Goal: Task Accomplishment & Management: Manage account settings

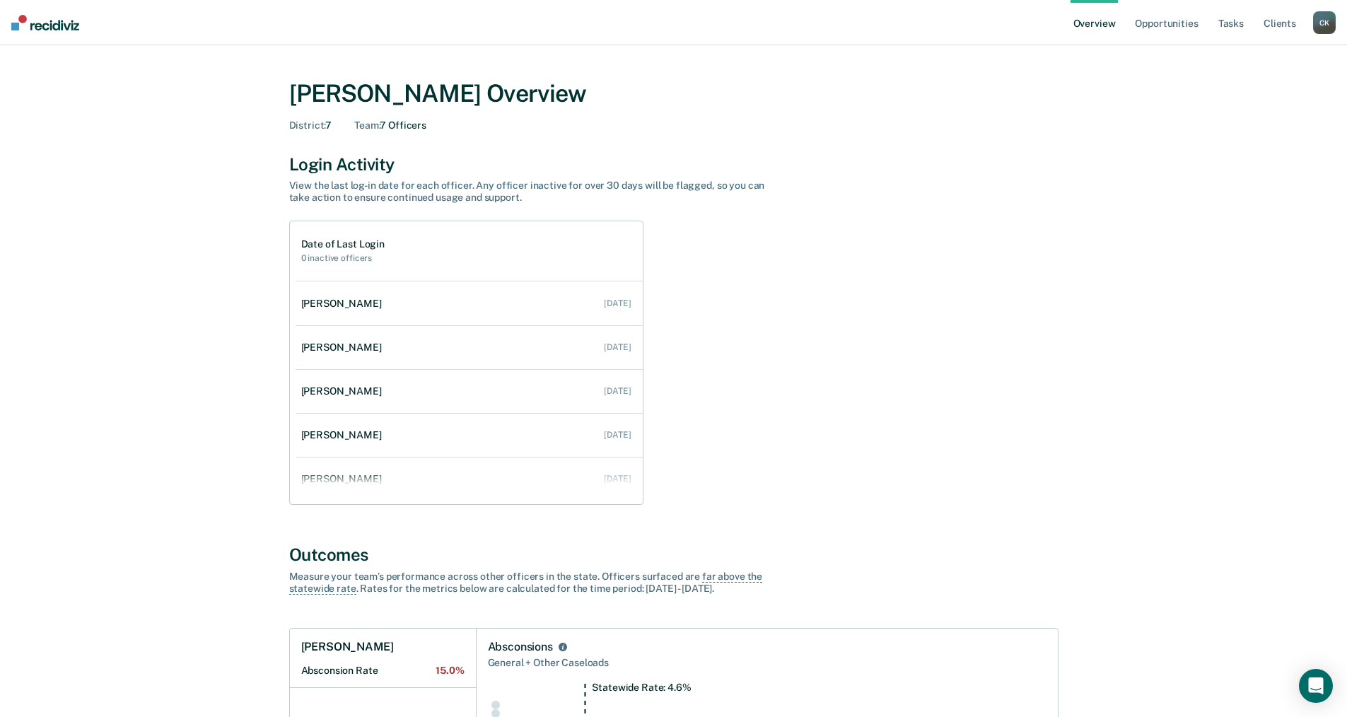
click at [1311, 21] on ul "Overview Opportunities Tasks Client s" at bounding box center [1191, 22] width 242 height 45
click at [1178, 18] on link "Opportunities" at bounding box center [1166, 22] width 69 height 45
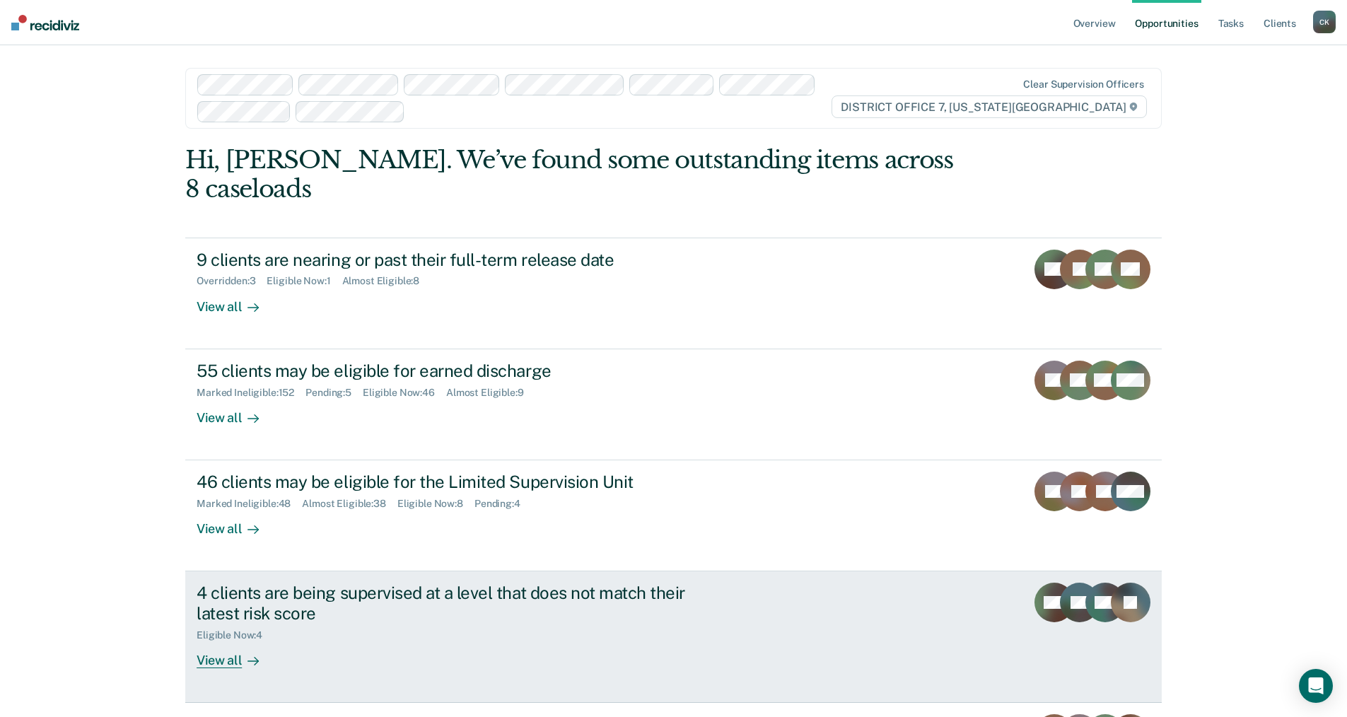
click at [231, 641] on div "View all" at bounding box center [236, 655] width 79 height 28
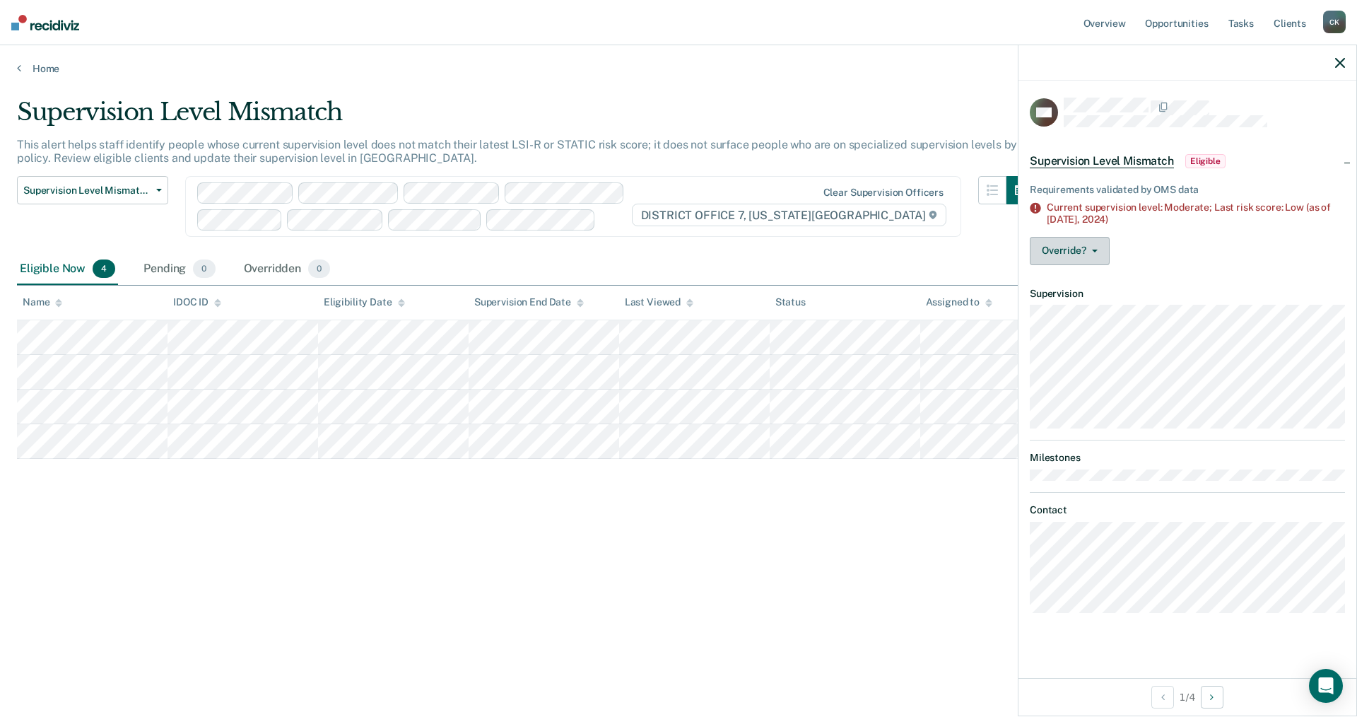
click at [1095, 250] on icon "button" at bounding box center [1095, 251] width 6 height 3
click at [1097, 300] on button "[PERSON_NAME]" at bounding box center [1098, 307] width 136 height 23
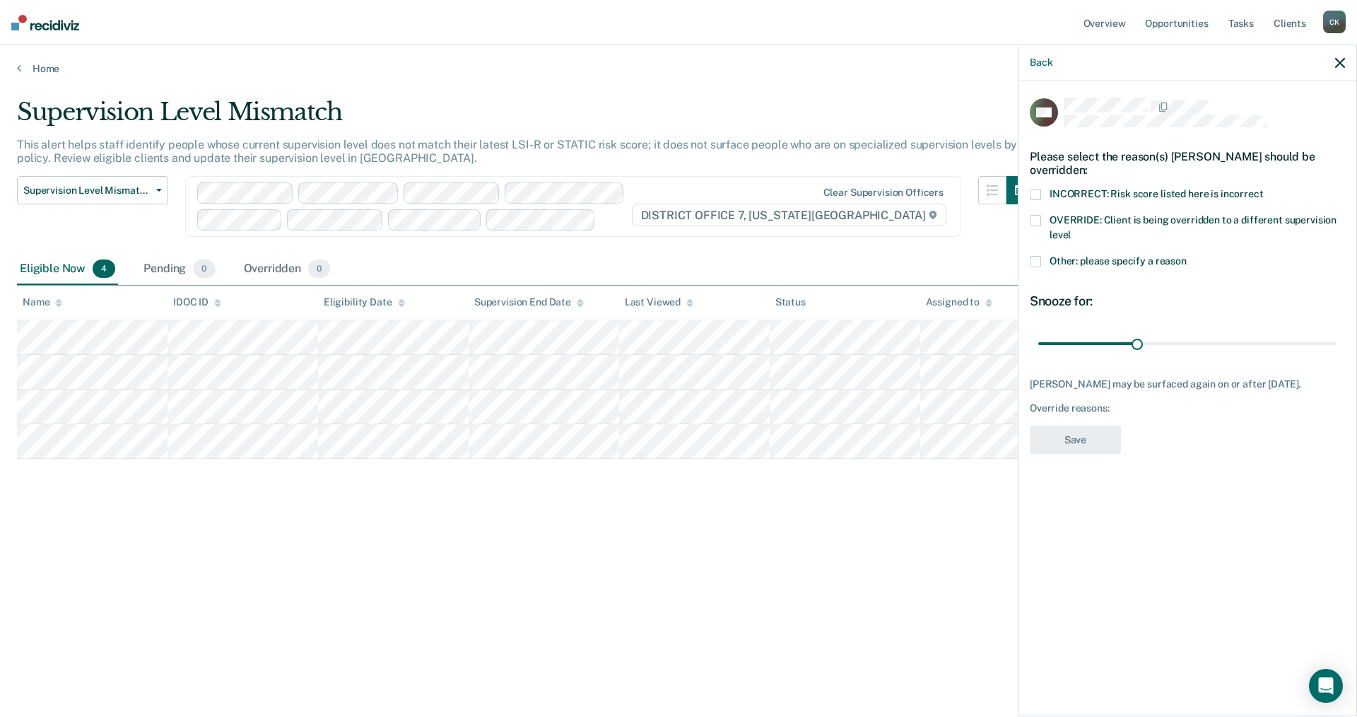
click at [1041, 189] on span at bounding box center [1035, 194] width 11 height 11
click at [1264, 189] on input "INCORRECT: Risk score listed here is incorrect" at bounding box center [1264, 189] width 0 height 0
click at [1053, 441] on button "Save" at bounding box center [1075, 440] width 91 height 29
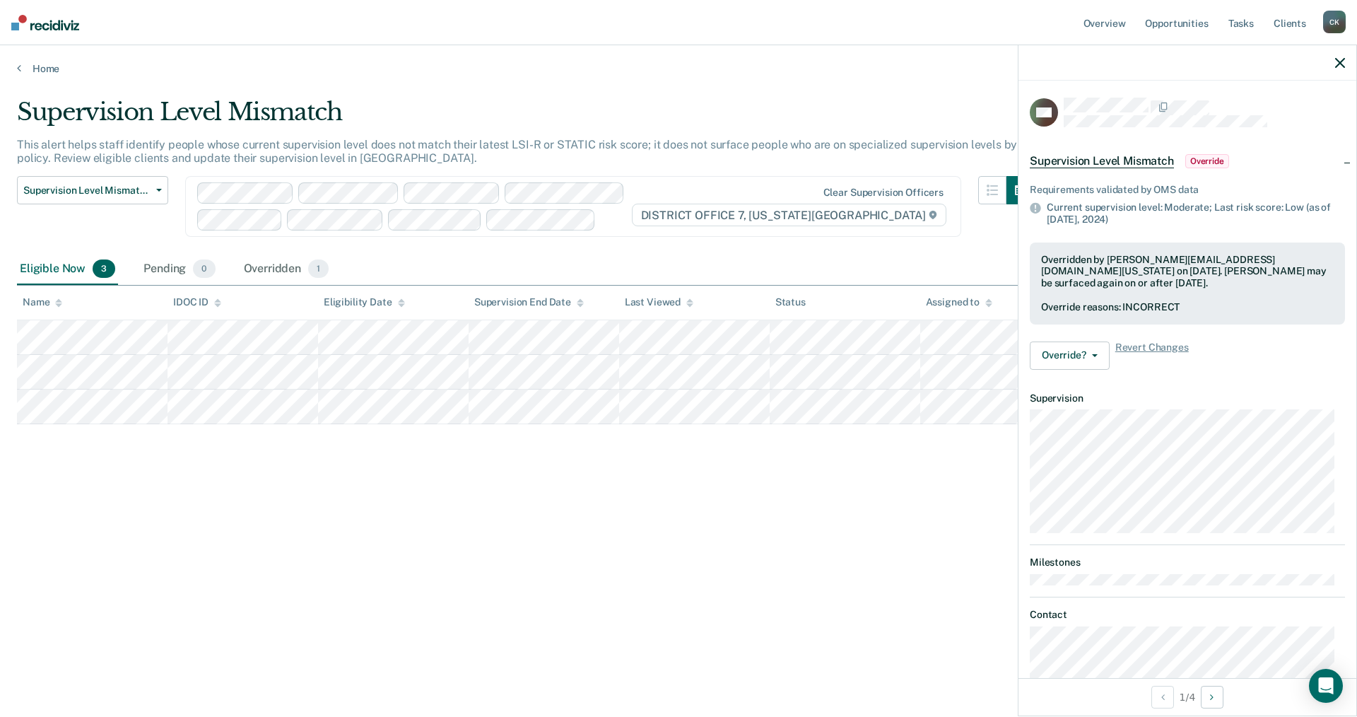
click at [1336, 60] on icon "button" at bounding box center [1341, 63] width 10 height 10
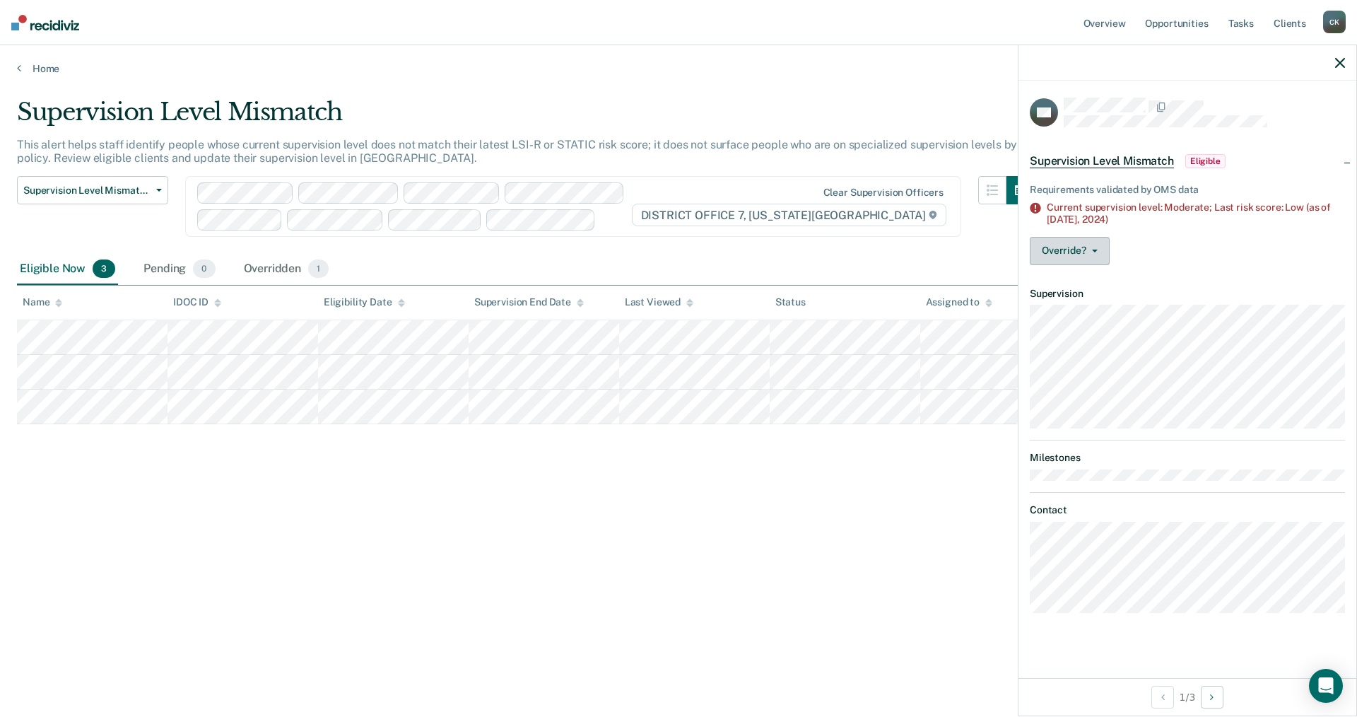
click at [1097, 246] on button "Override?" at bounding box center [1070, 251] width 80 height 28
click at [1114, 305] on button "[PERSON_NAME]" at bounding box center [1098, 307] width 136 height 23
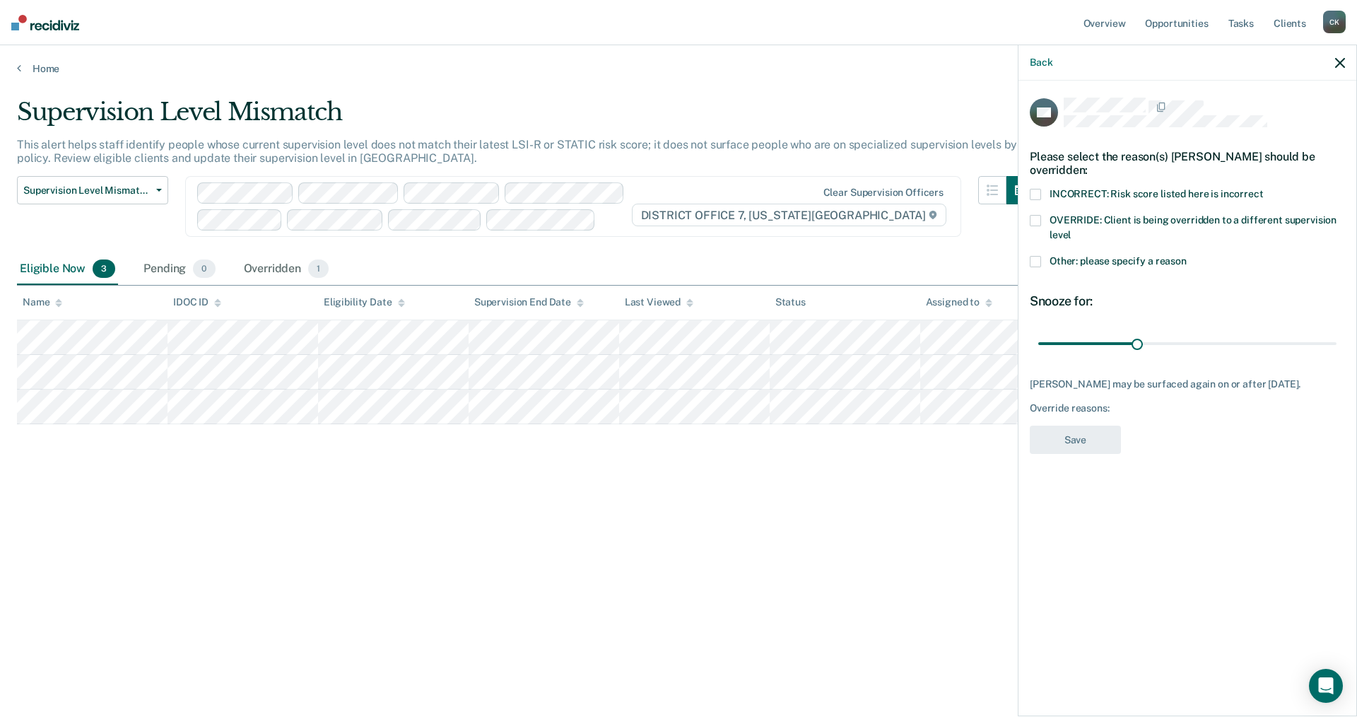
click at [1031, 194] on span at bounding box center [1035, 194] width 11 height 11
click at [1264, 189] on input "INCORRECT: Risk score listed here is incorrect" at bounding box center [1264, 189] width 0 height 0
click at [1036, 193] on span at bounding box center [1035, 194] width 11 height 11
click at [1264, 189] on input "INCORRECT: Risk score listed here is incorrect" at bounding box center [1264, 189] width 0 height 0
click at [1041, 256] on label "Other: please specify a reason" at bounding box center [1187, 263] width 315 height 15
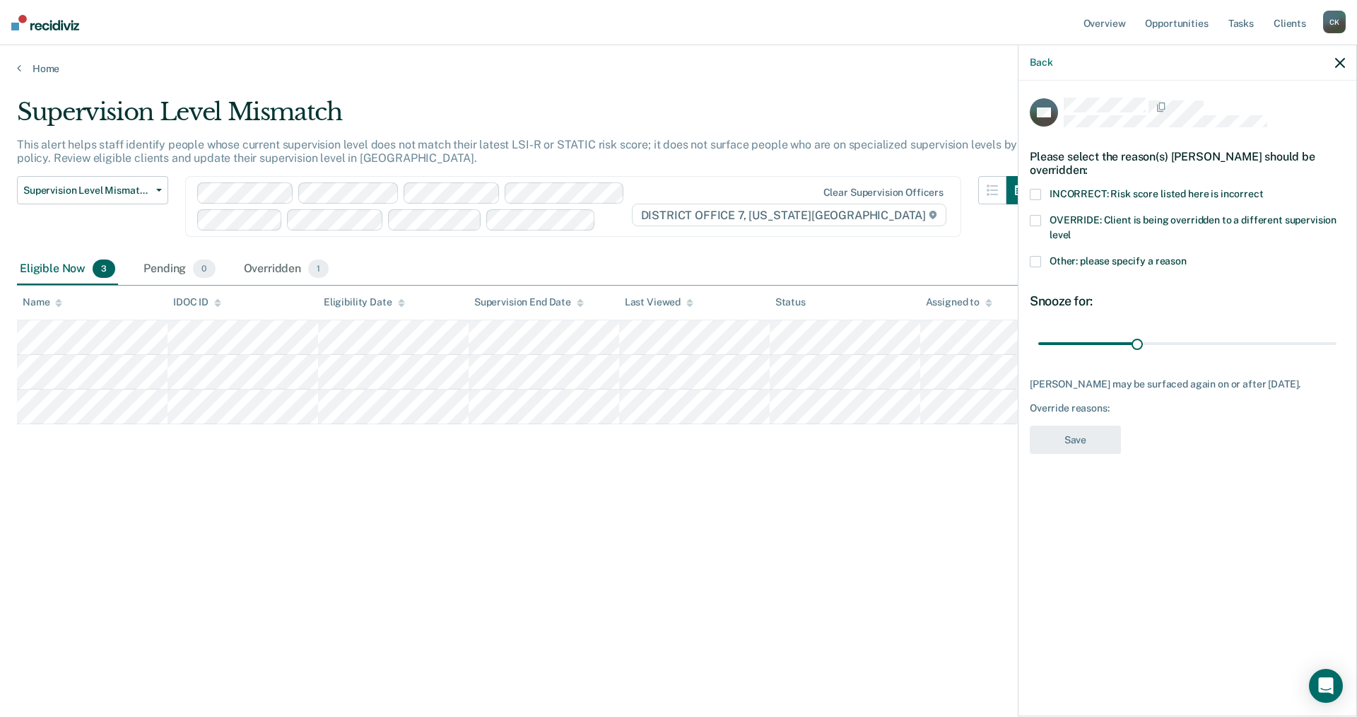
click at [1187, 256] on input "Other: please specify a reason" at bounding box center [1187, 256] width 0 height 0
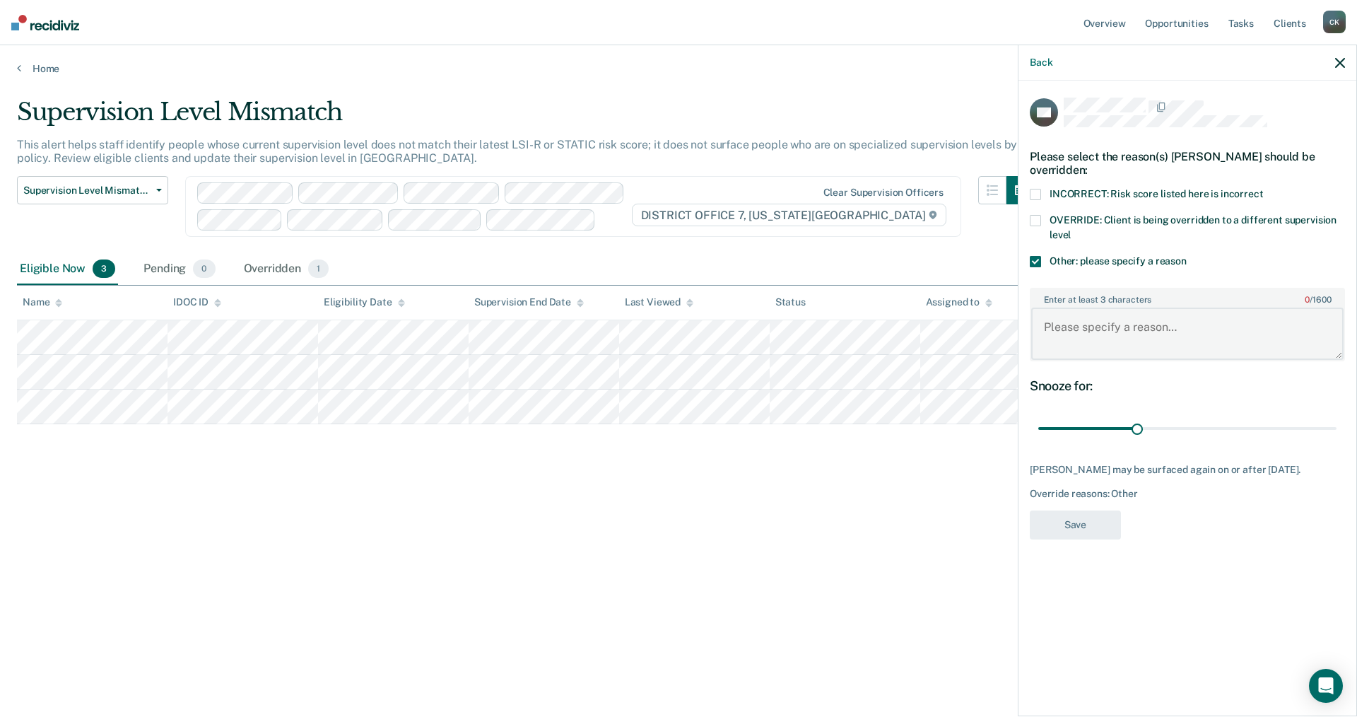
click at [1048, 325] on textarea "Enter at least 3 characters 0 / 1600" at bounding box center [1188, 334] width 312 height 52
type textarea "Updated"
click at [1070, 536] on button "Save" at bounding box center [1075, 524] width 91 height 29
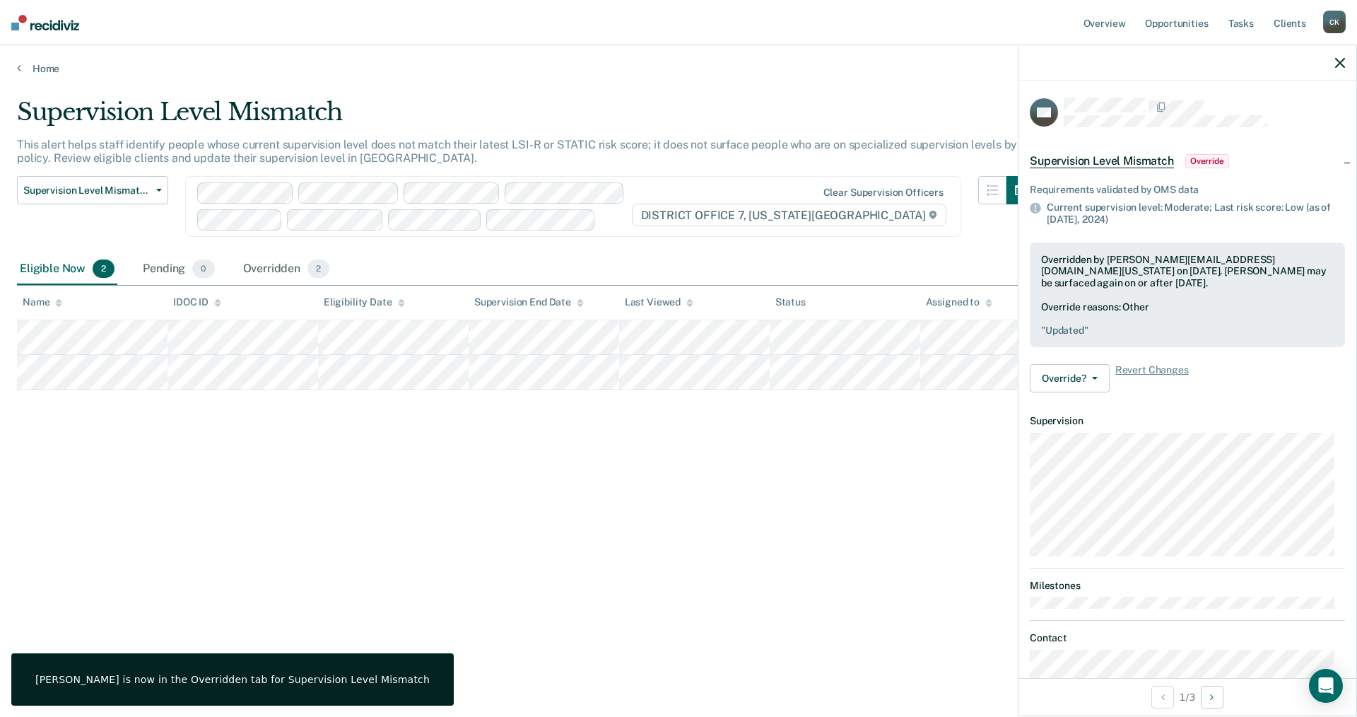
click at [1347, 61] on div at bounding box center [1188, 62] width 338 height 35
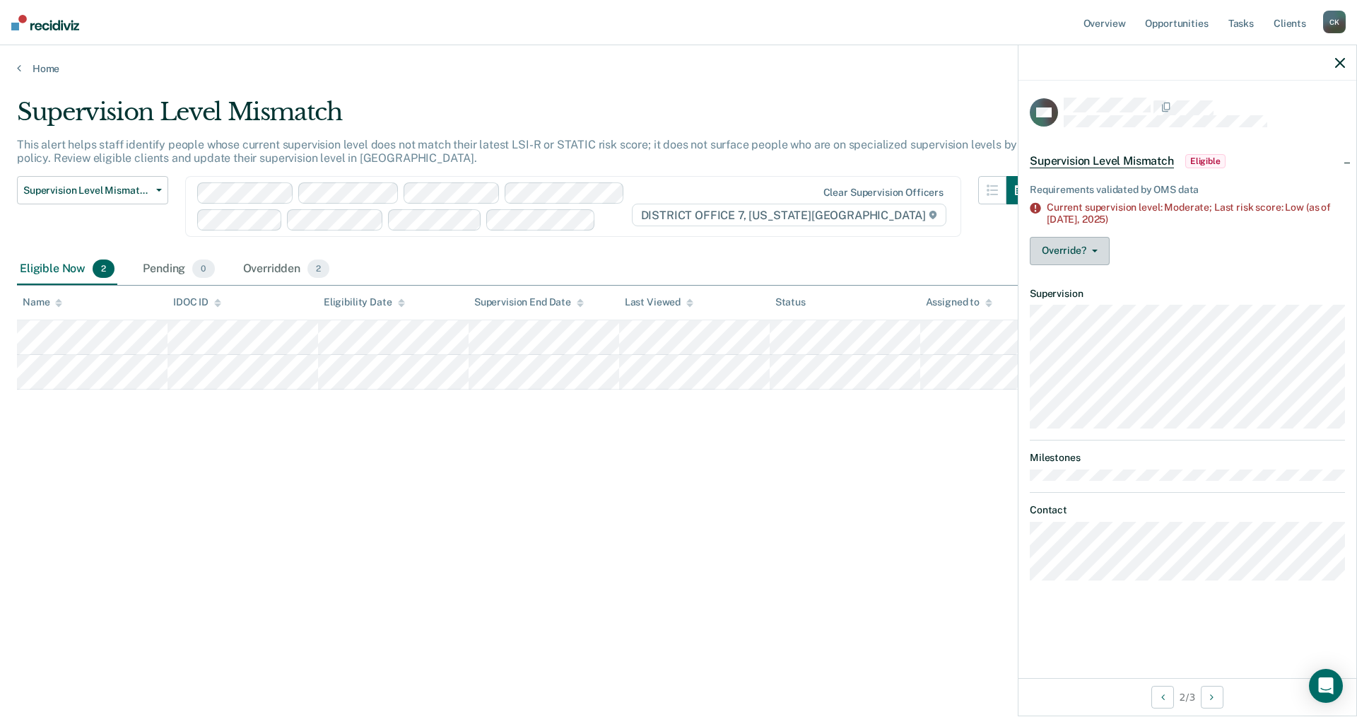
click at [1089, 255] on button "Override?" at bounding box center [1070, 251] width 80 height 28
click at [1114, 302] on button "[PERSON_NAME]" at bounding box center [1098, 307] width 136 height 23
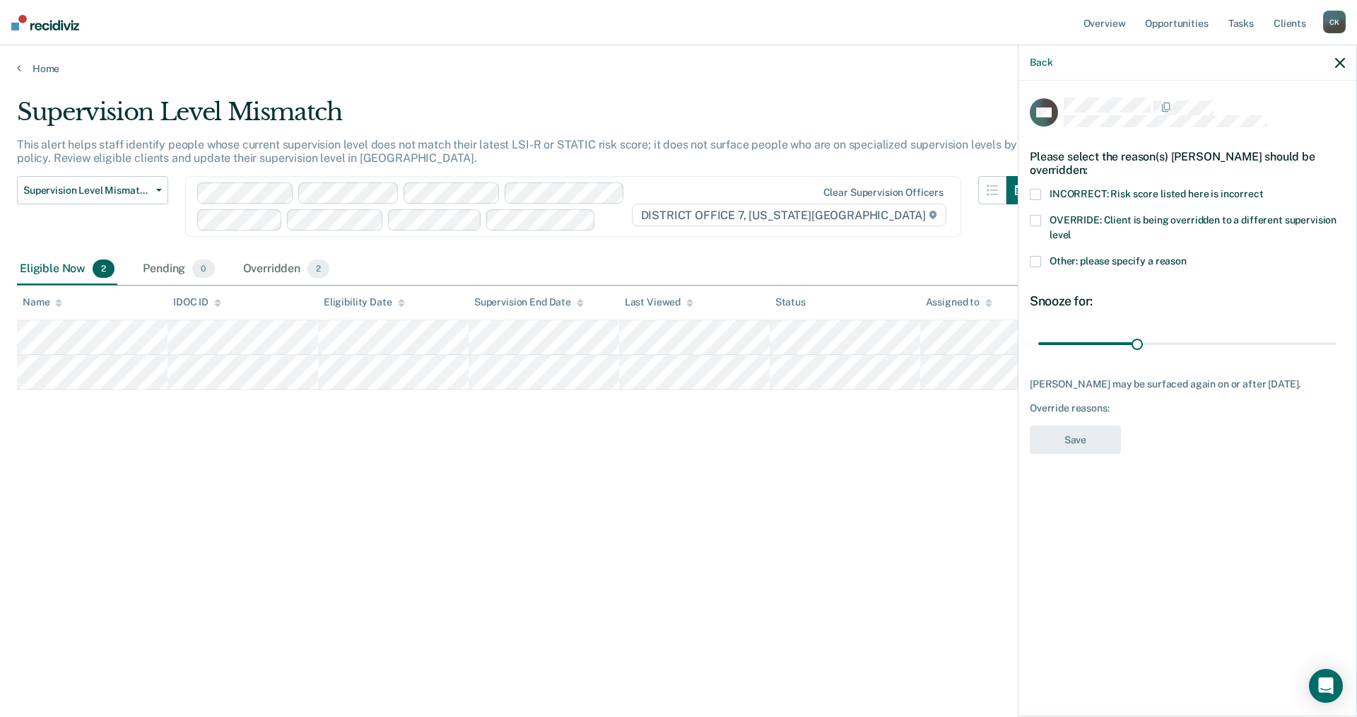
click at [1032, 264] on span at bounding box center [1035, 261] width 11 height 11
click at [1187, 256] on input "Other: please specify a reason" at bounding box center [1187, 256] width 0 height 0
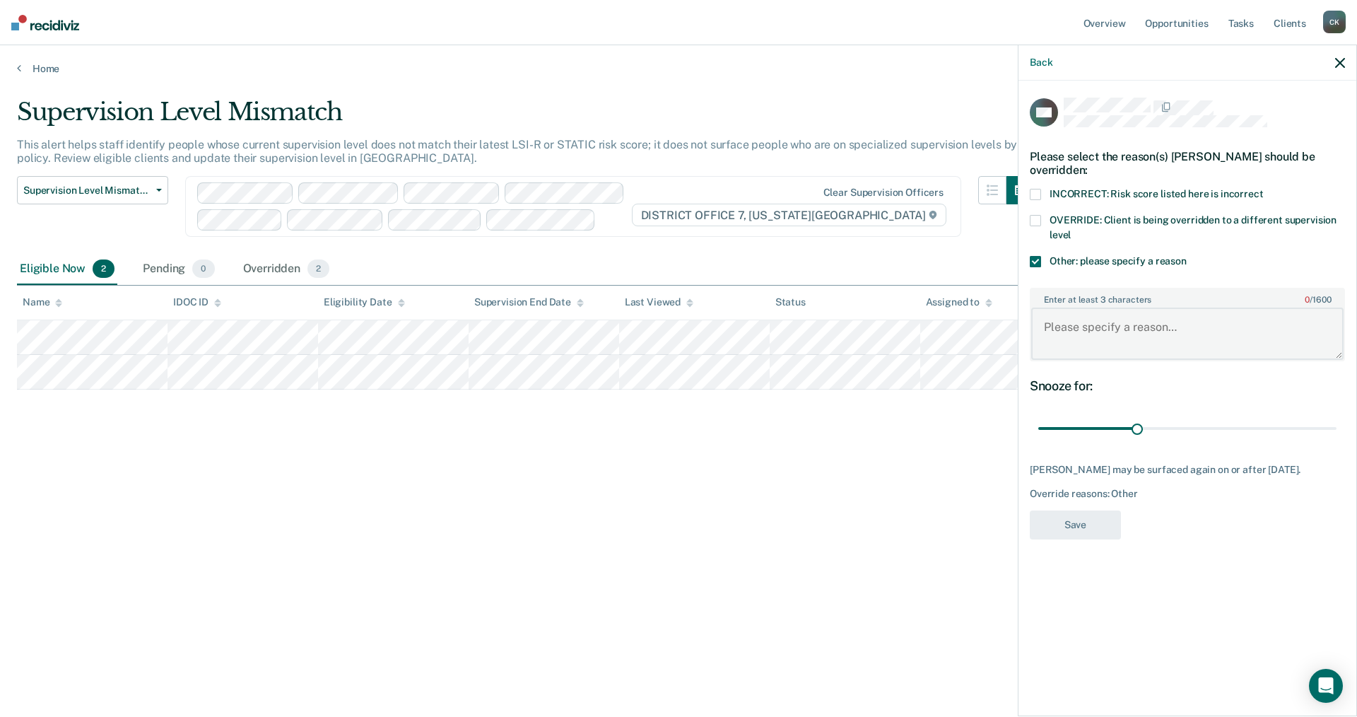
click at [1044, 322] on textarea "Enter at least 3 characters 0 / 1600" at bounding box center [1188, 334] width 312 height 52
type textarea "Updated"
click at [1076, 516] on button "Save" at bounding box center [1075, 524] width 91 height 29
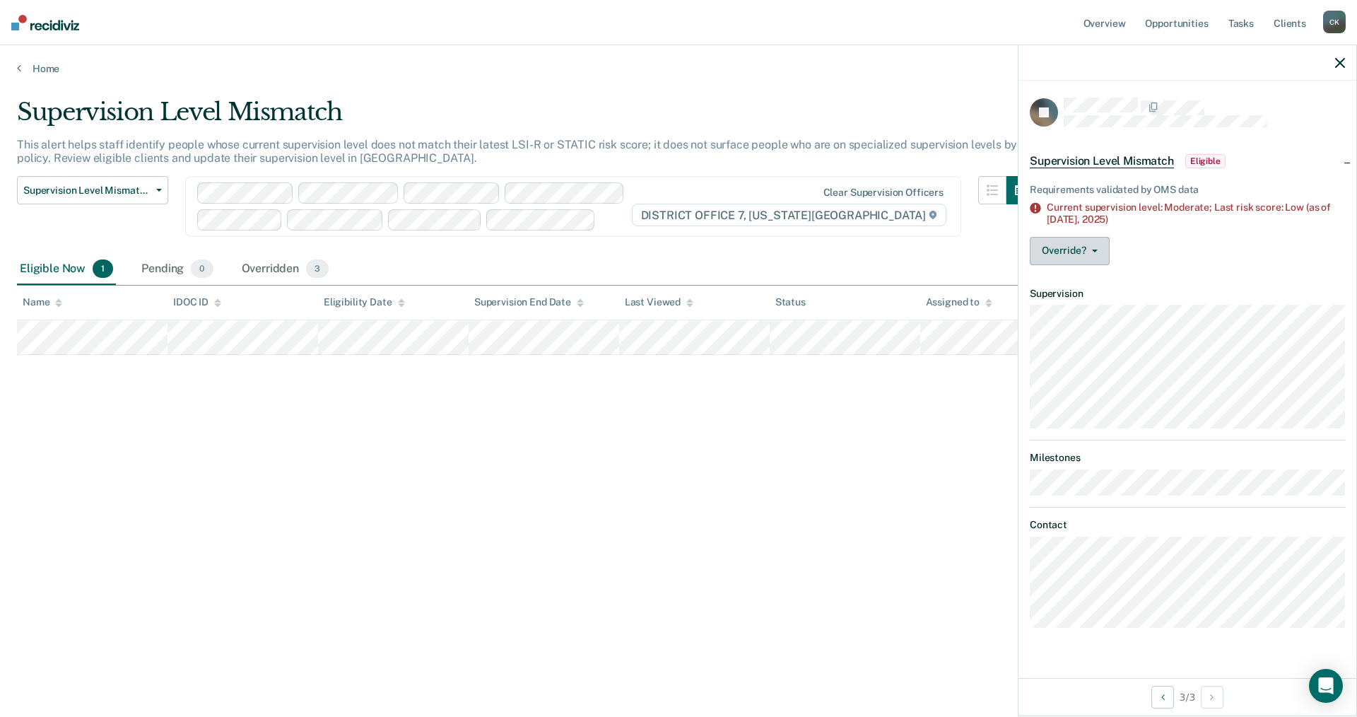
click at [1101, 247] on button "Override?" at bounding box center [1070, 251] width 80 height 28
click at [1116, 303] on button "[PERSON_NAME]" at bounding box center [1098, 307] width 136 height 23
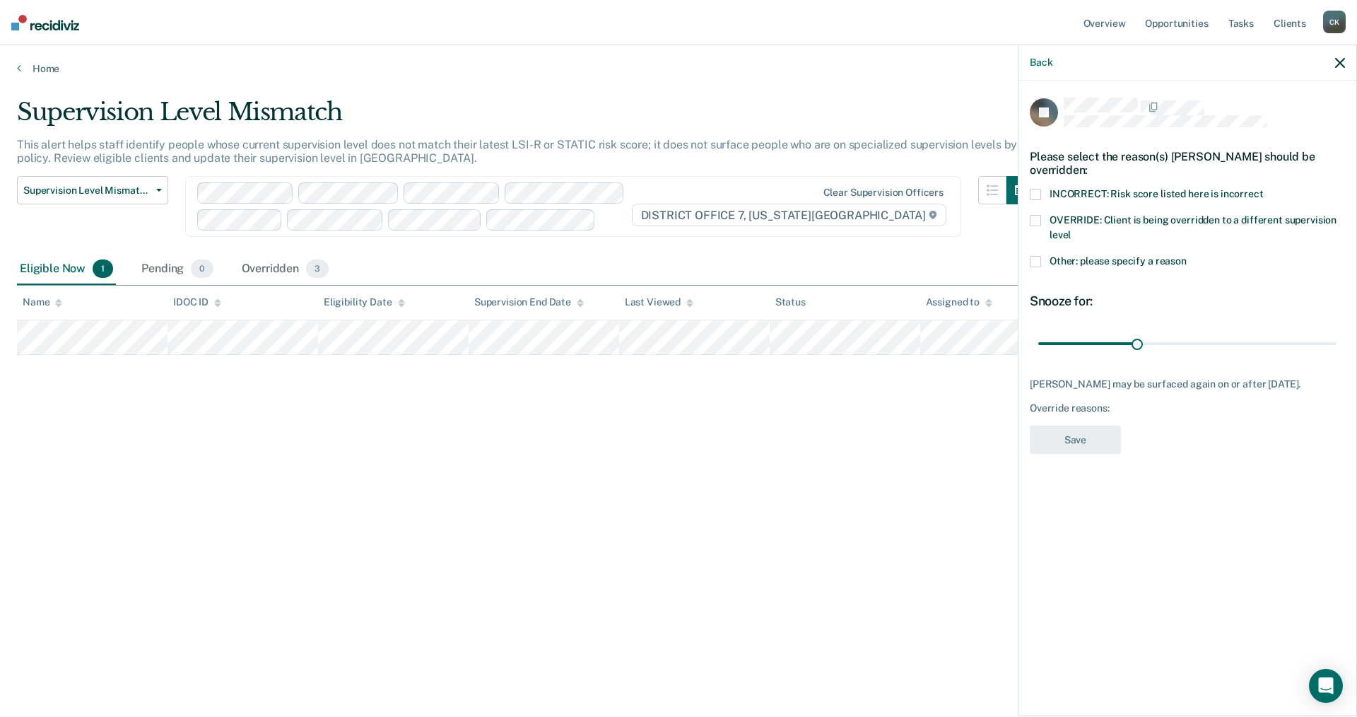
click at [1032, 260] on span at bounding box center [1035, 261] width 11 height 11
click at [1187, 256] on input "Other: please specify a reason" at bounding box center [1187, 256] width 0 height 0
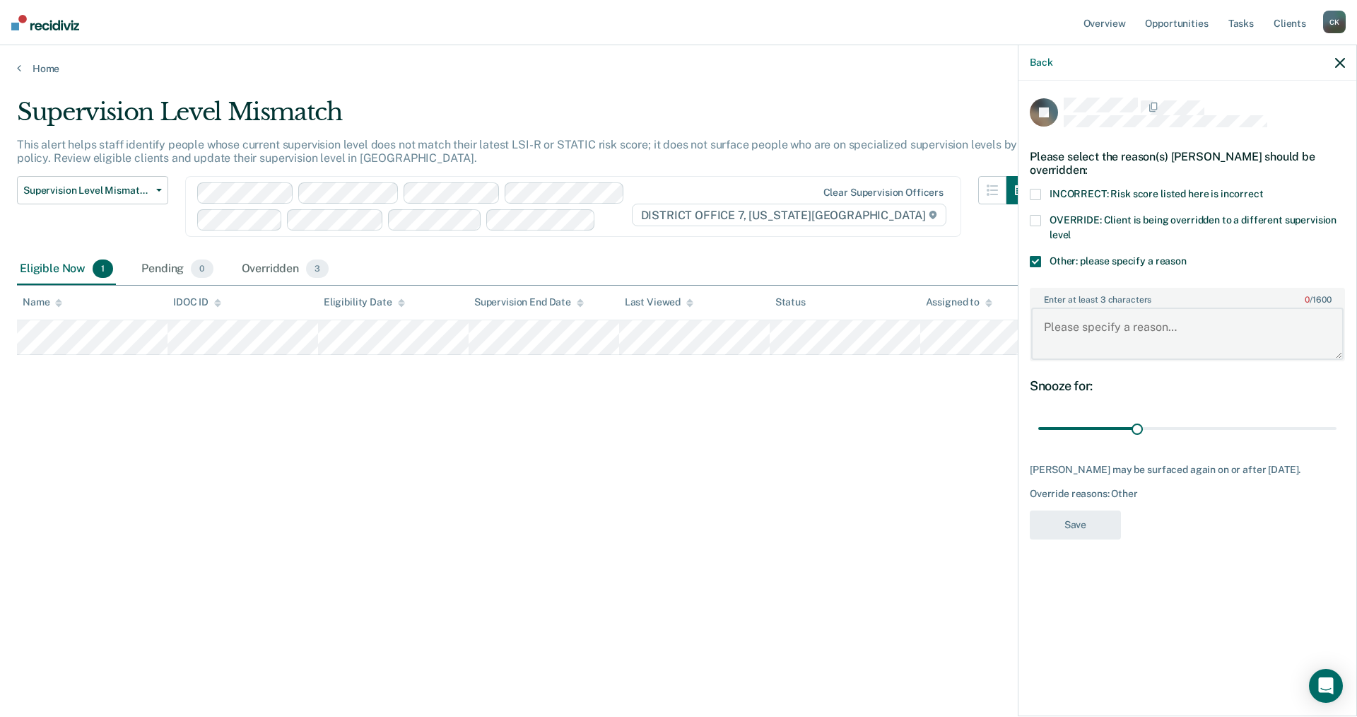
click at [1049, 325] on textarea "Enter at least 3 characters 0 / 1600" at bounding box center [1188, 334] width 312 height 52
type textarea "Updated"
click at [1045, 525] on button "Save" at bounding box center [1075, 524] width 91 height 29
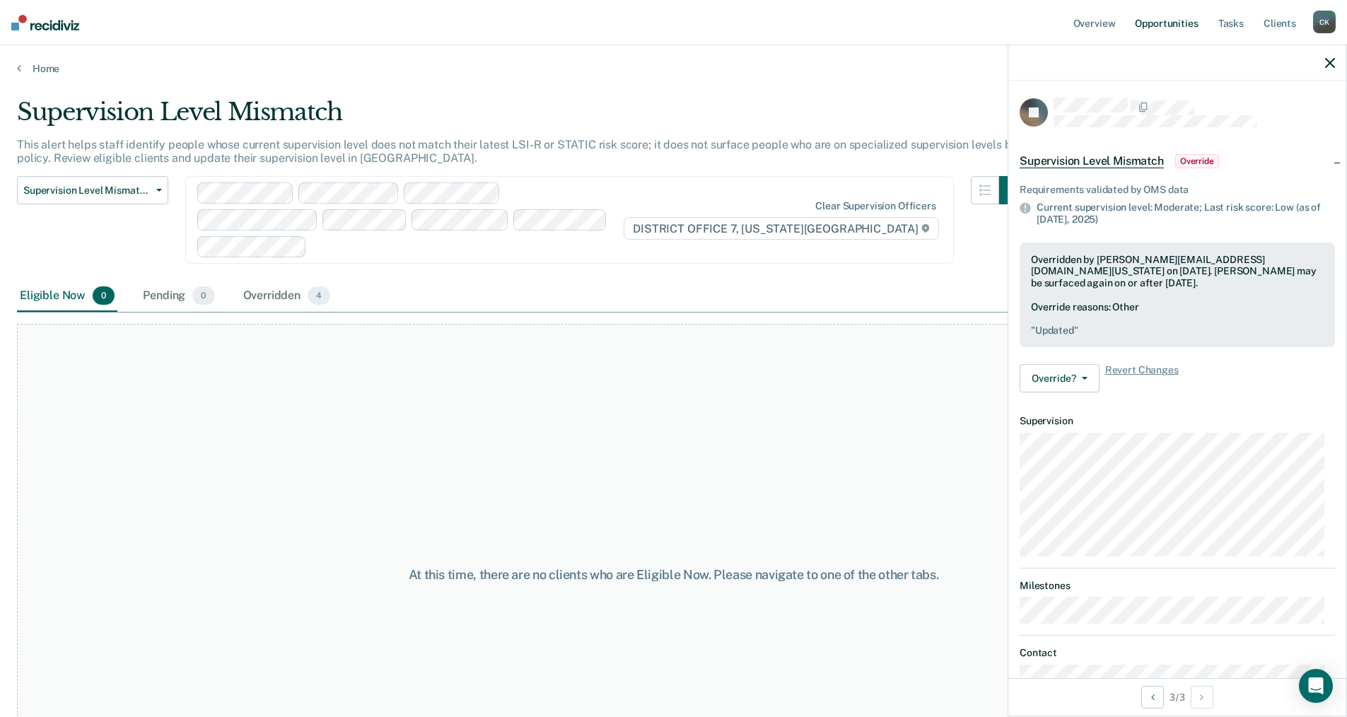
click at [1154, 23] on link "Opportunities" at bounding box center [1166, 22] width 69 height 45
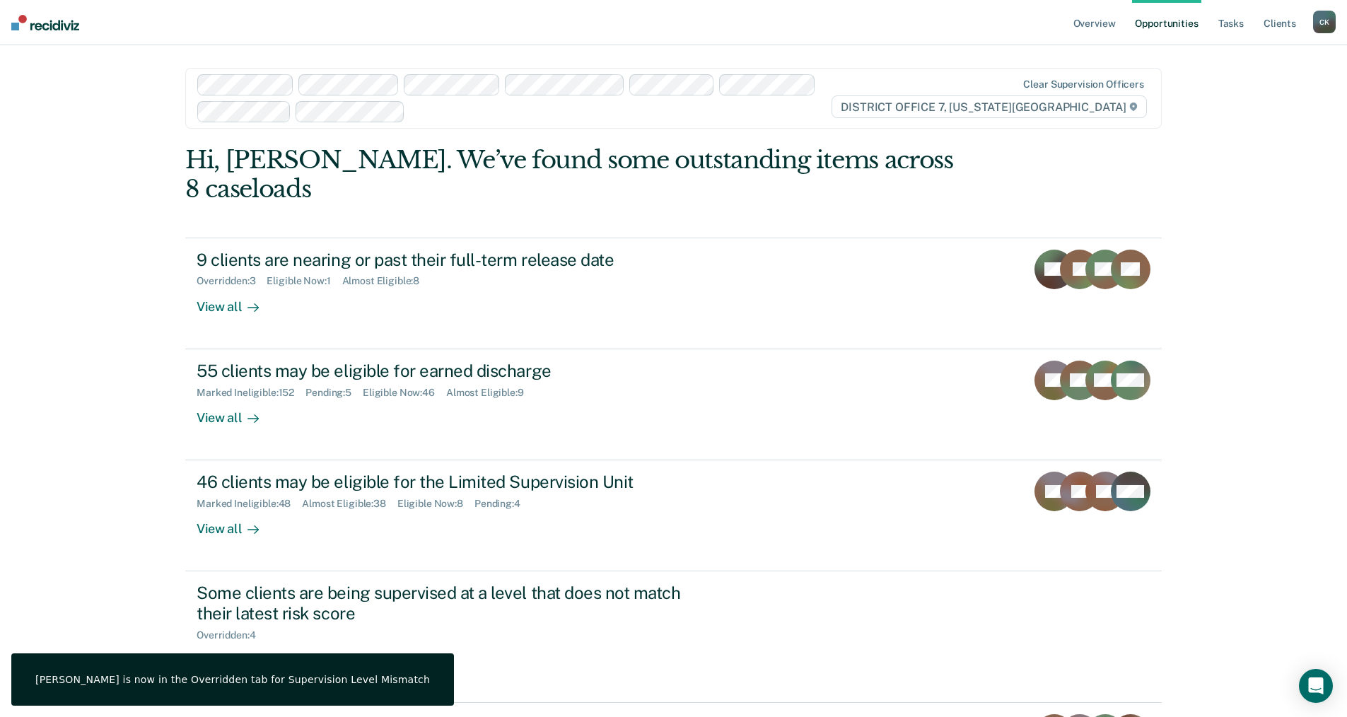
click at [1319, 28] on div "C K" at bounding box center [1324, 22] width 23 height 23
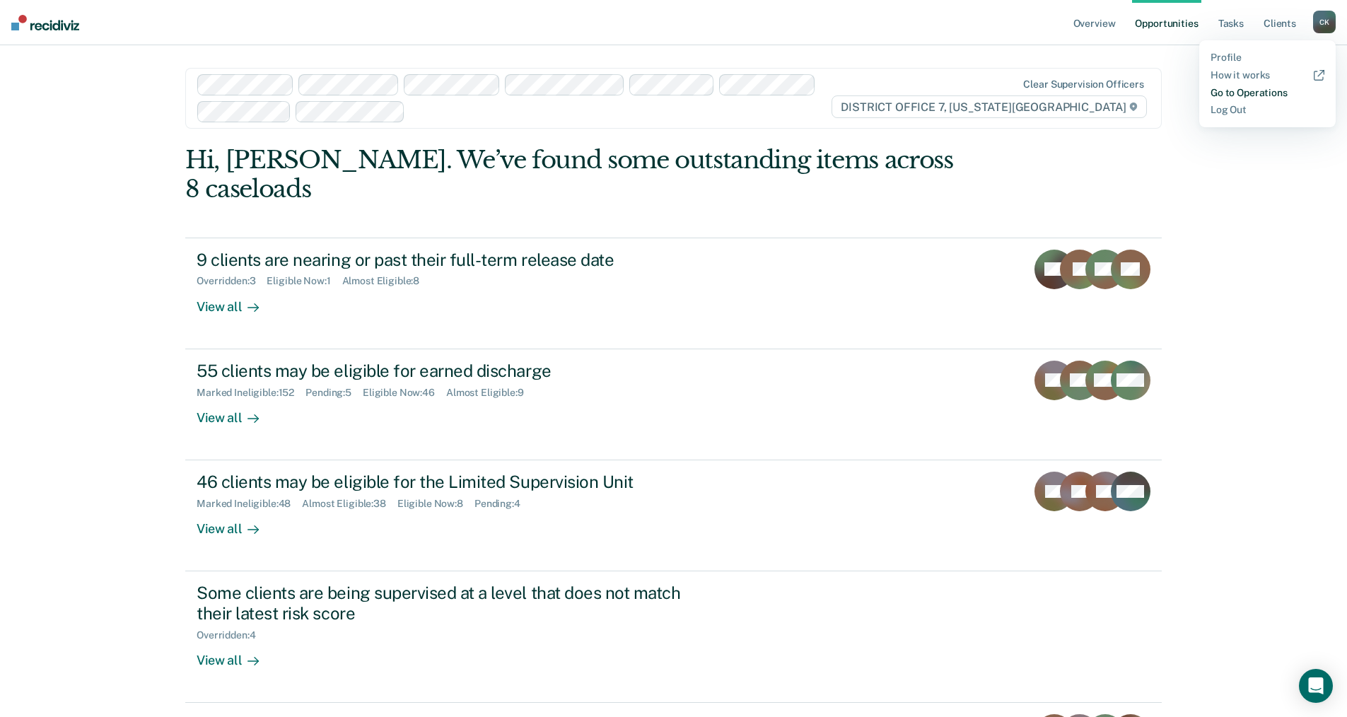
click at [1266, 90] on link "Go to Operations" at bounding box center [1267, 93] width 114 height 12
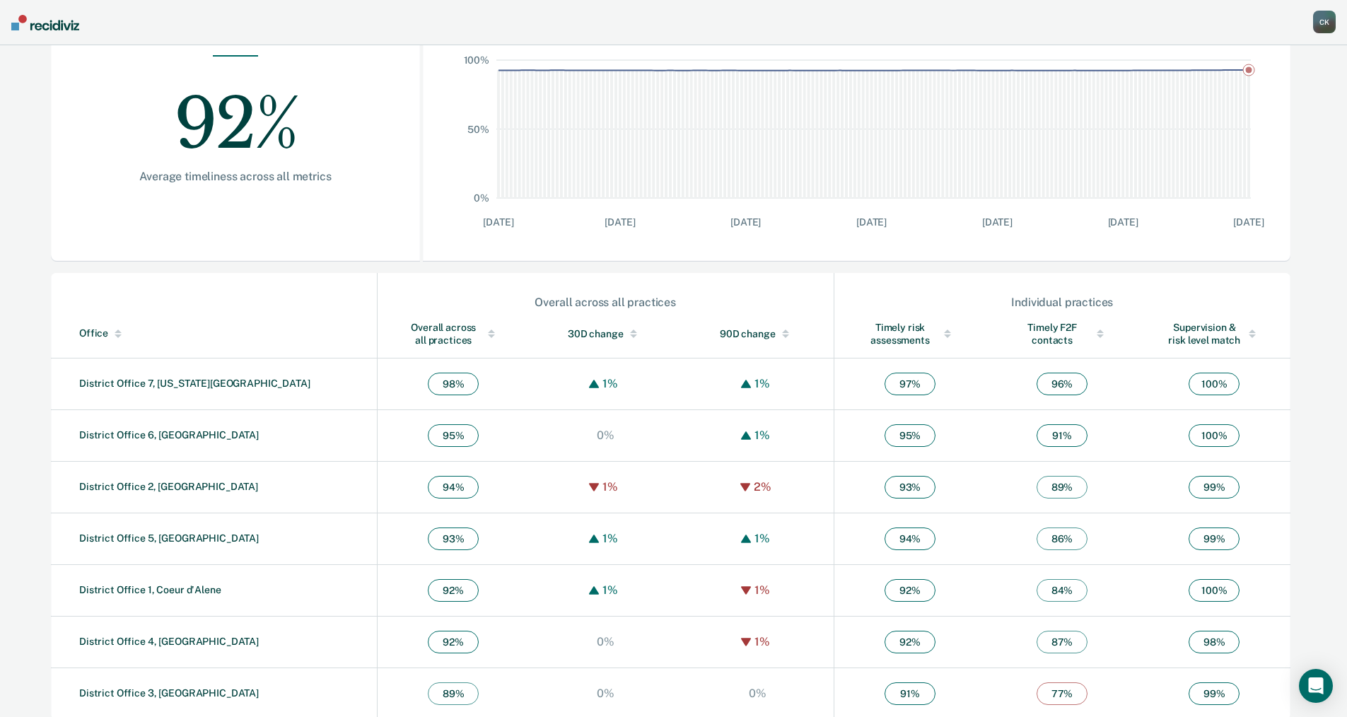
scroll to position [269, 0]
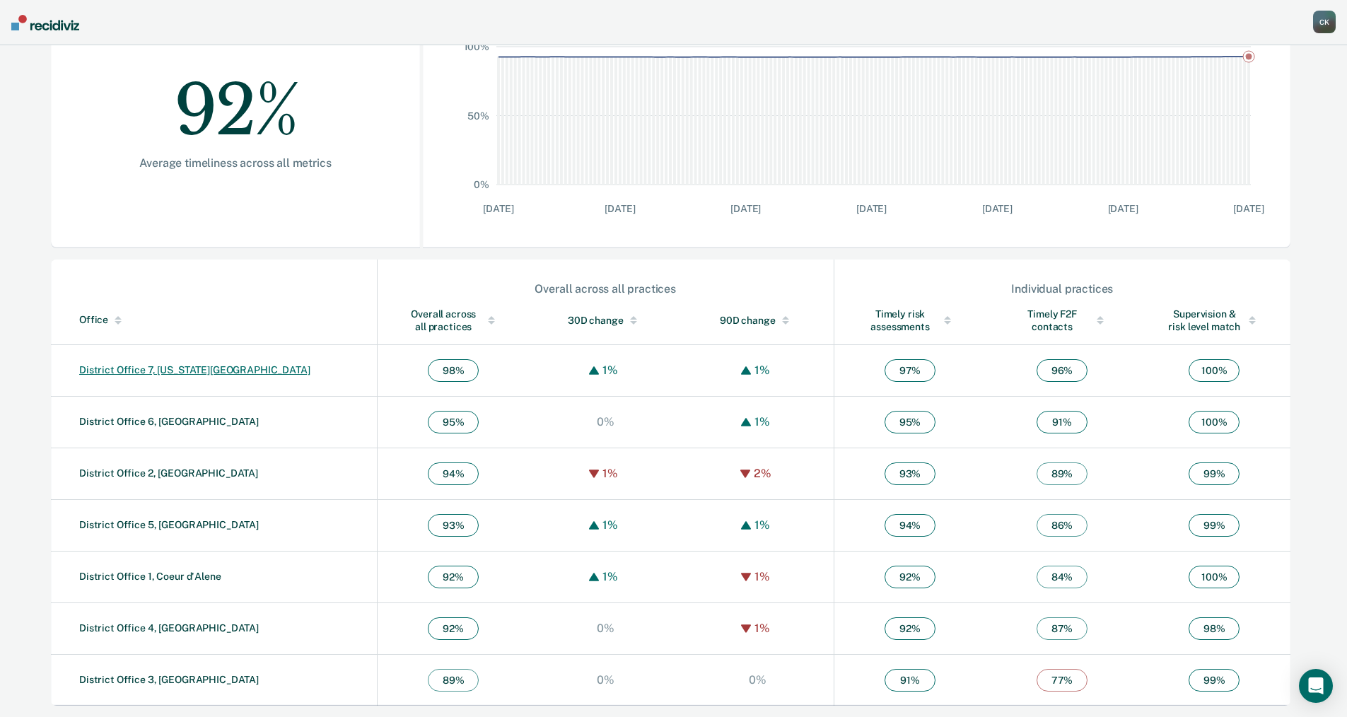
click at [155, 368] on link "District Office 7, [US_STATE][GEOGRAPHIC_DATA]" at bounding box center [194, 369] width 231 height 11
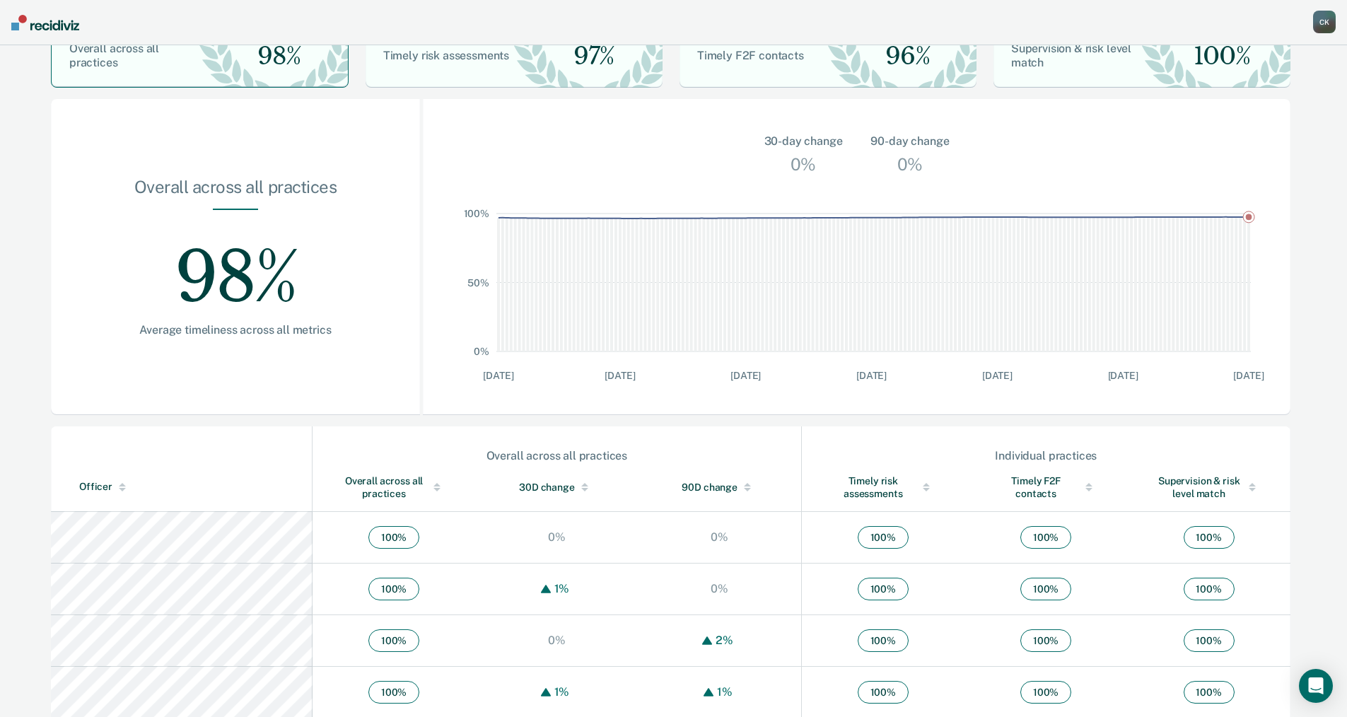
scroll to position [106, 0]
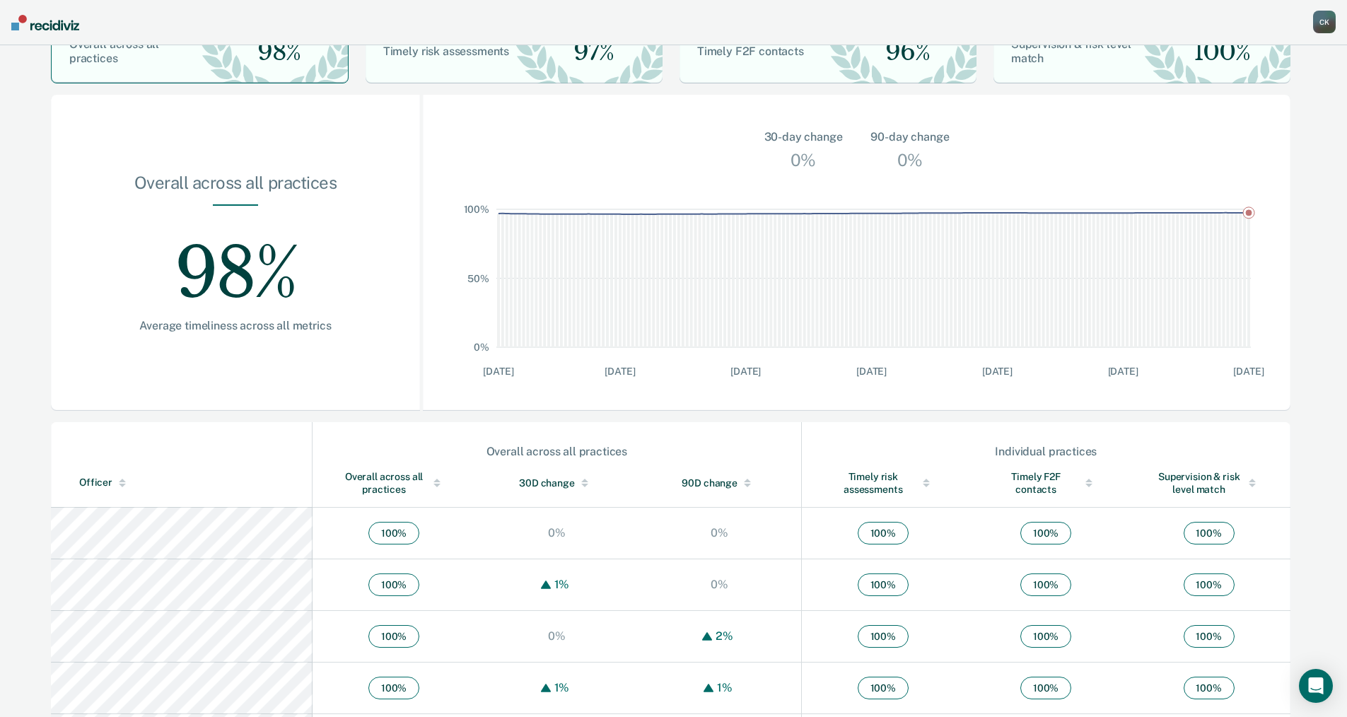
click at [433, 484] on div at bounding box center [436, 486] width 7 height 4
click at [427, 482] on div at bounding box center [437, 483] width 20 height 10
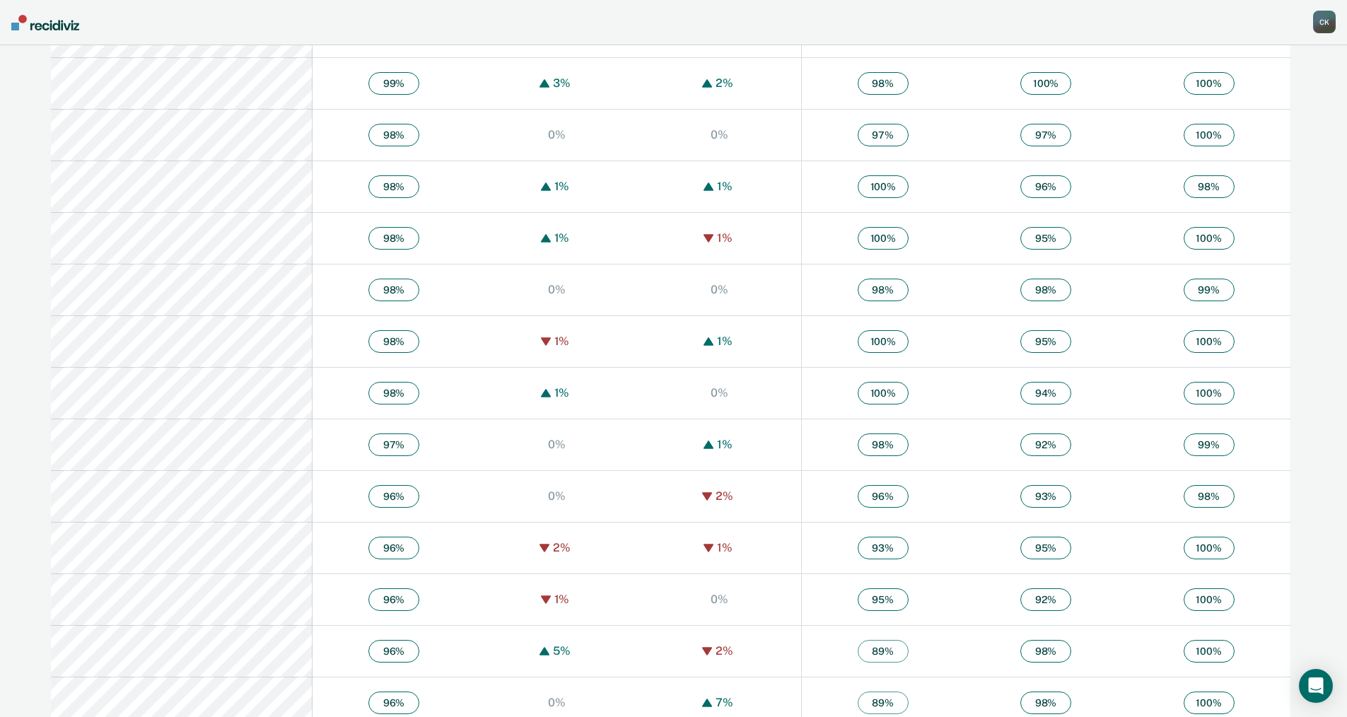
scroll to position [776, 0]
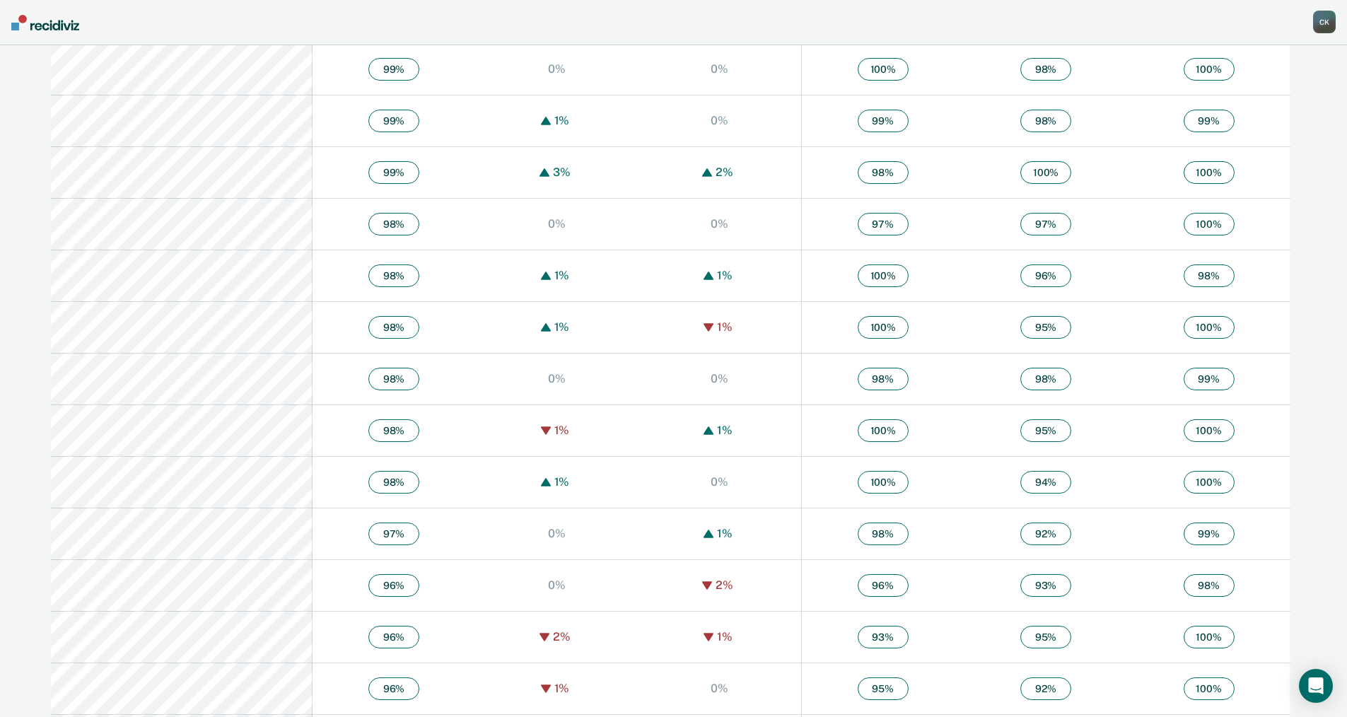
click at [1319, 33] on div "C K" at bounding box center [1324, 22] width 23 height 23
click at [1128, 28] on nav "[PERSON_NAME] [PERSON_NAME] Profile How it works Go to Operations Go to Workflo…" at bounding box center [673, 22] width 1347 height 45
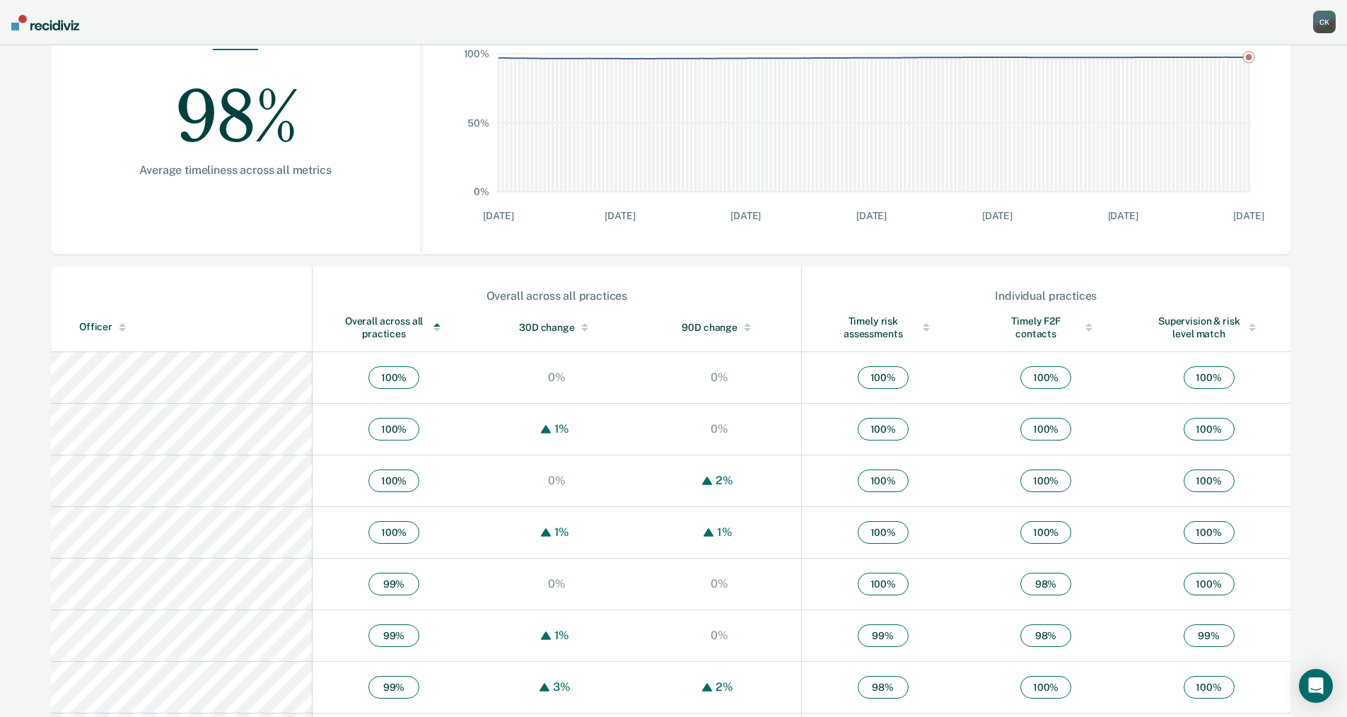
scroll to position [0, 0]
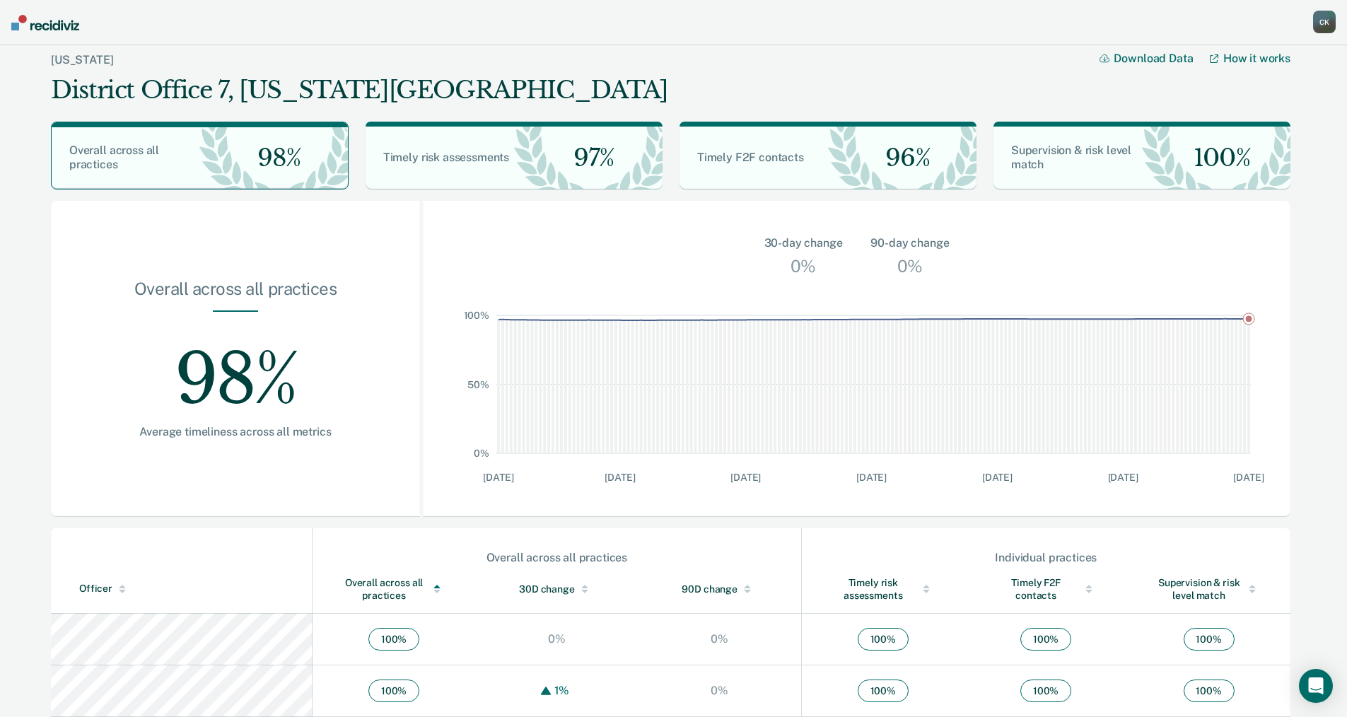
click at [1319, 23] on div "C K" at bounding box center [1324, 22] width 23 height 23
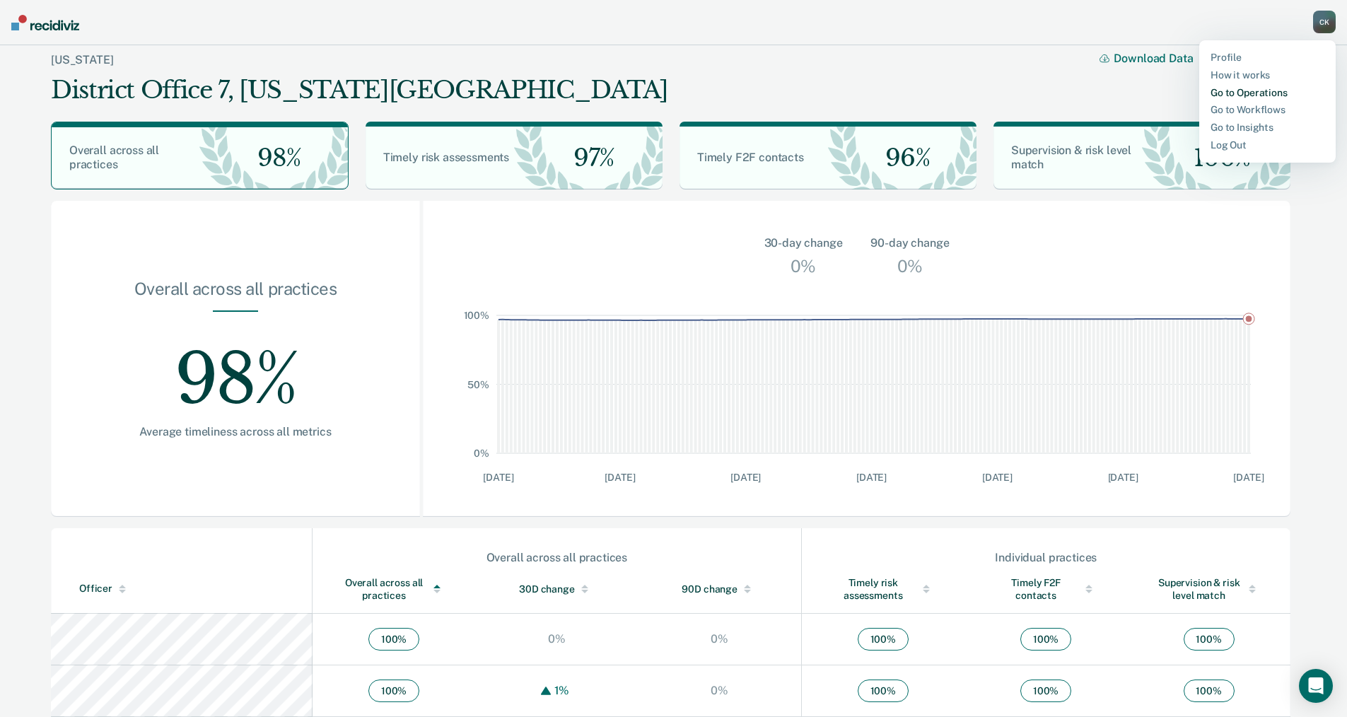
click at [1248, 92] on link "Go to Operations" at bounding box center [1267, 93] width 114 height 12
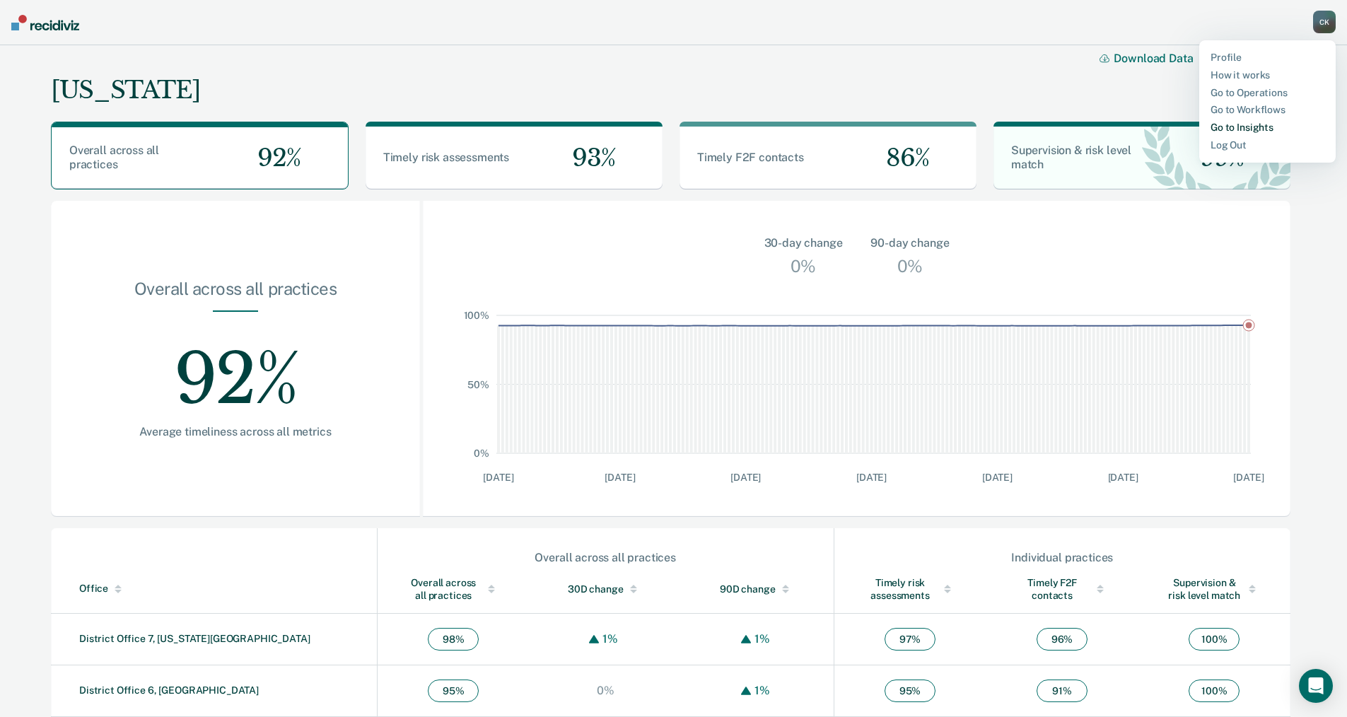
click at [1239, 127] on link "Go to Insights" at bounding box center [1267, 128] width 114 height 12
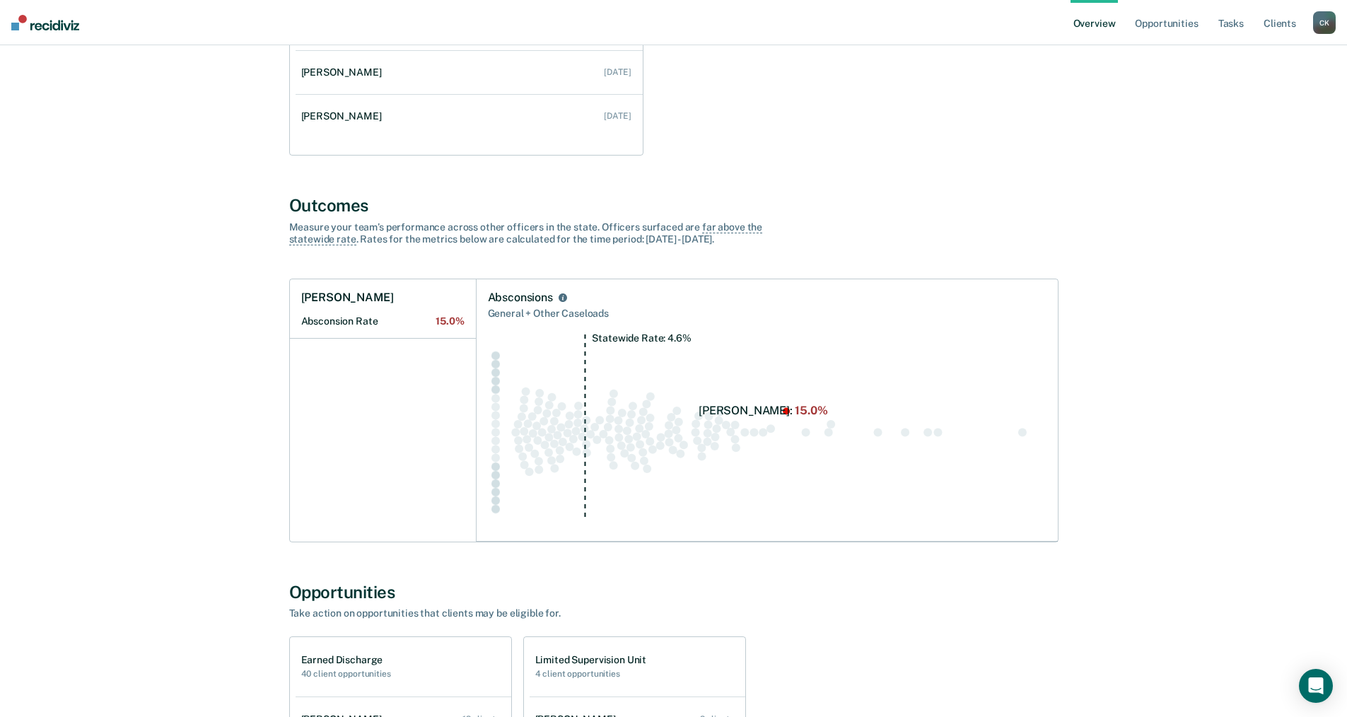
scroll to position [353, 0]
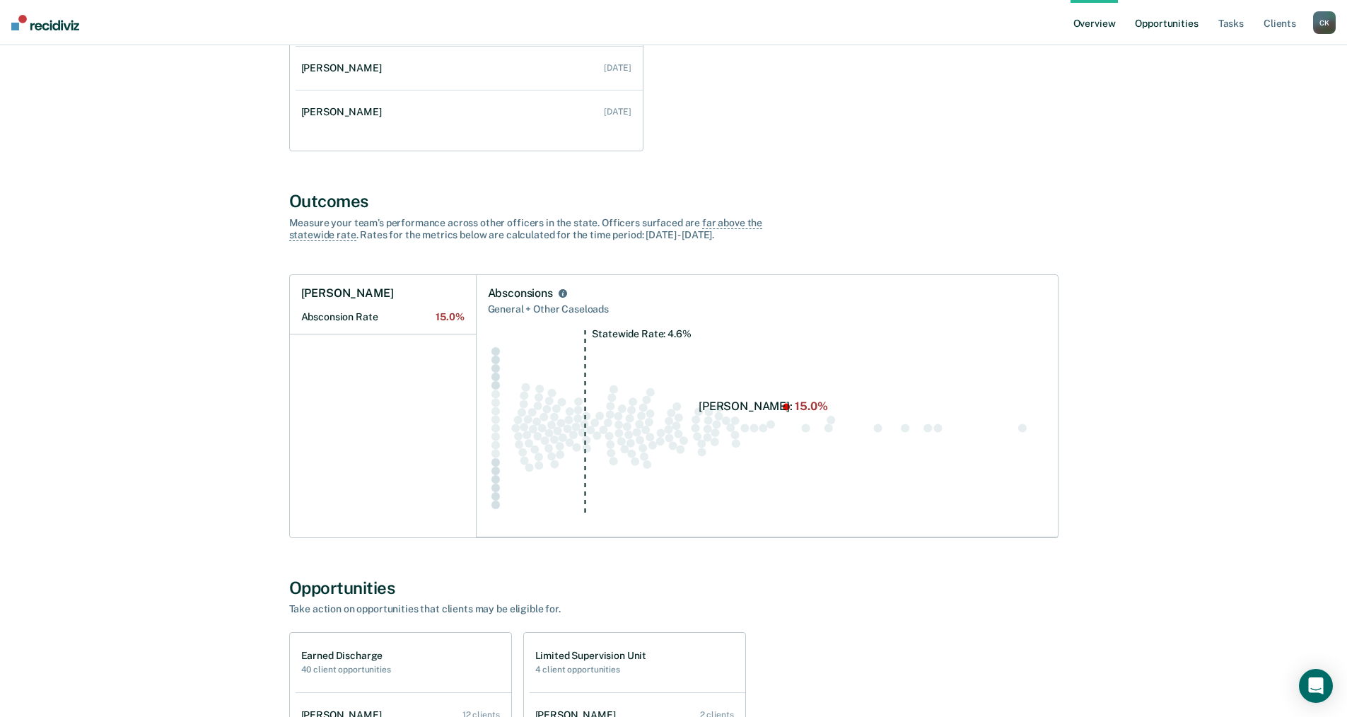
click at [1174, 25] on link "Opportunities" at bounding box center [1166, 22] width 69 height 45
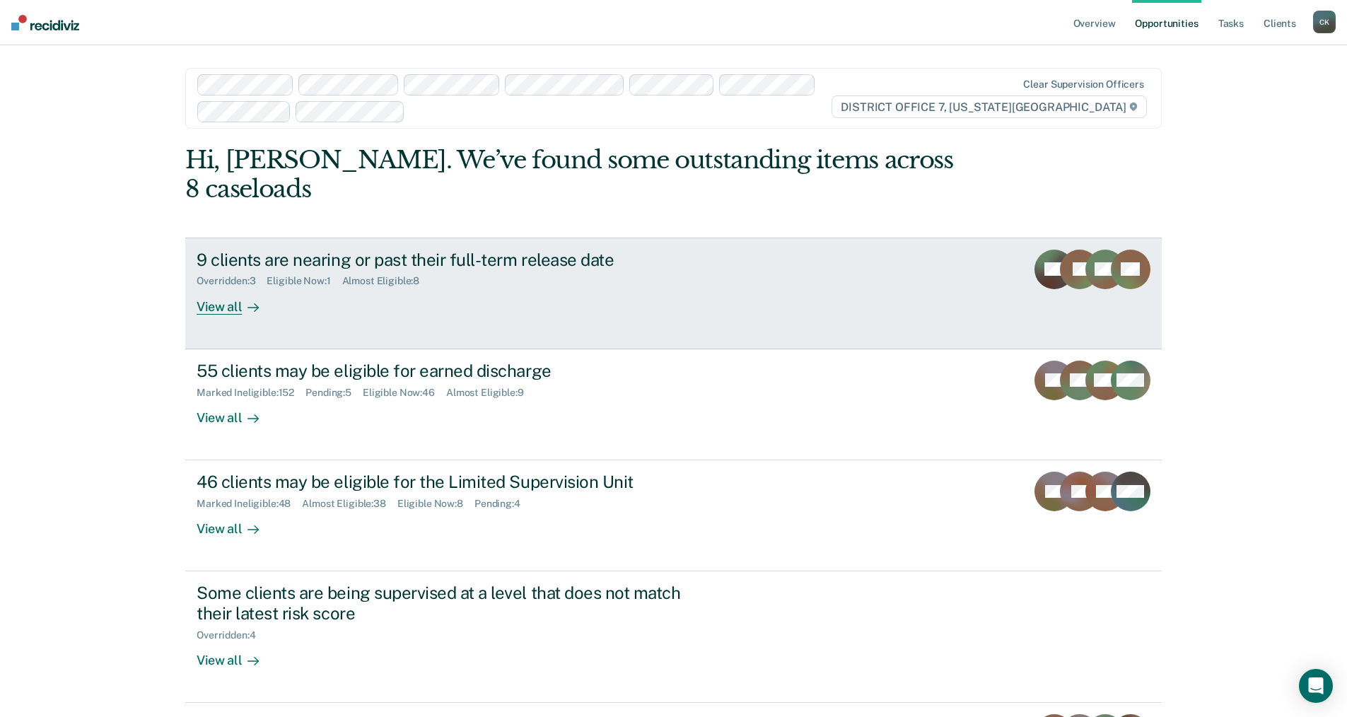
click at [370, 250] on div "9 clients are nearing or past their full-term release date" at bounding box center [445, 260] width 496 height 21
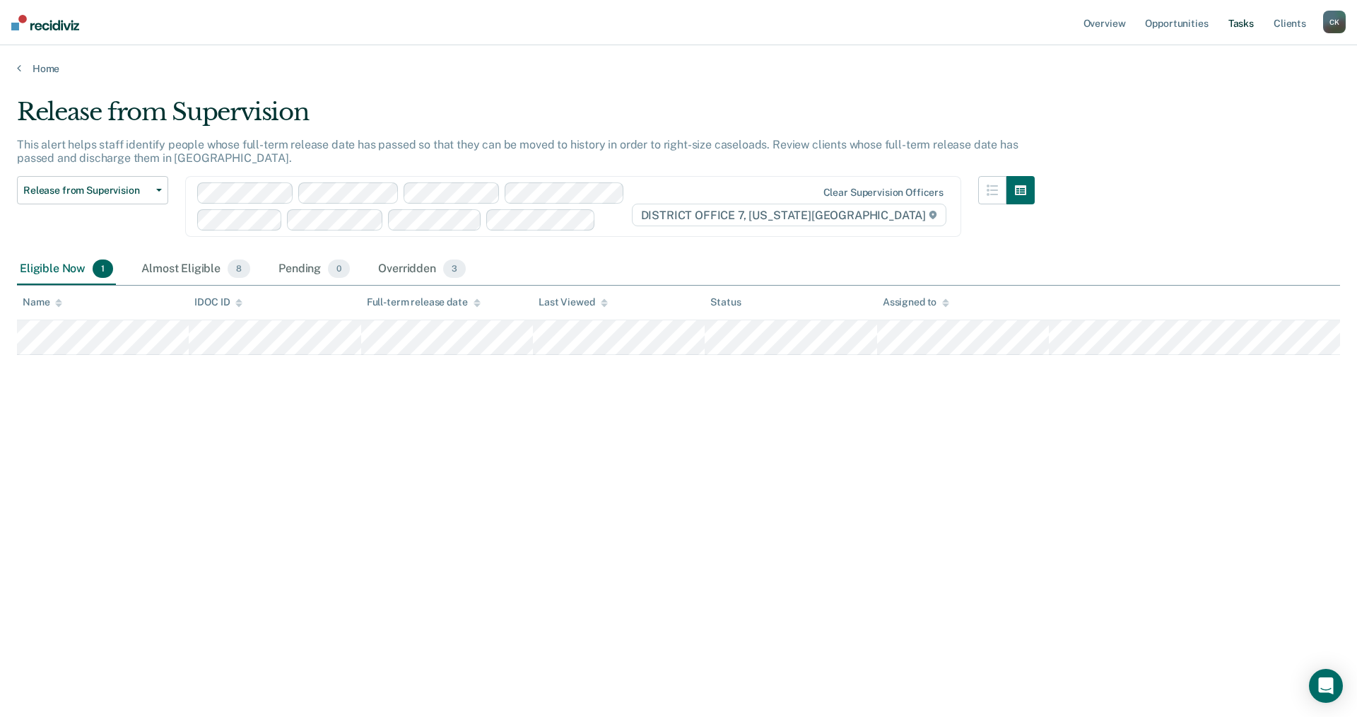
click at [1246, 23] on link "Tasks" at bounding box center [1241, 22] width 31 height 45
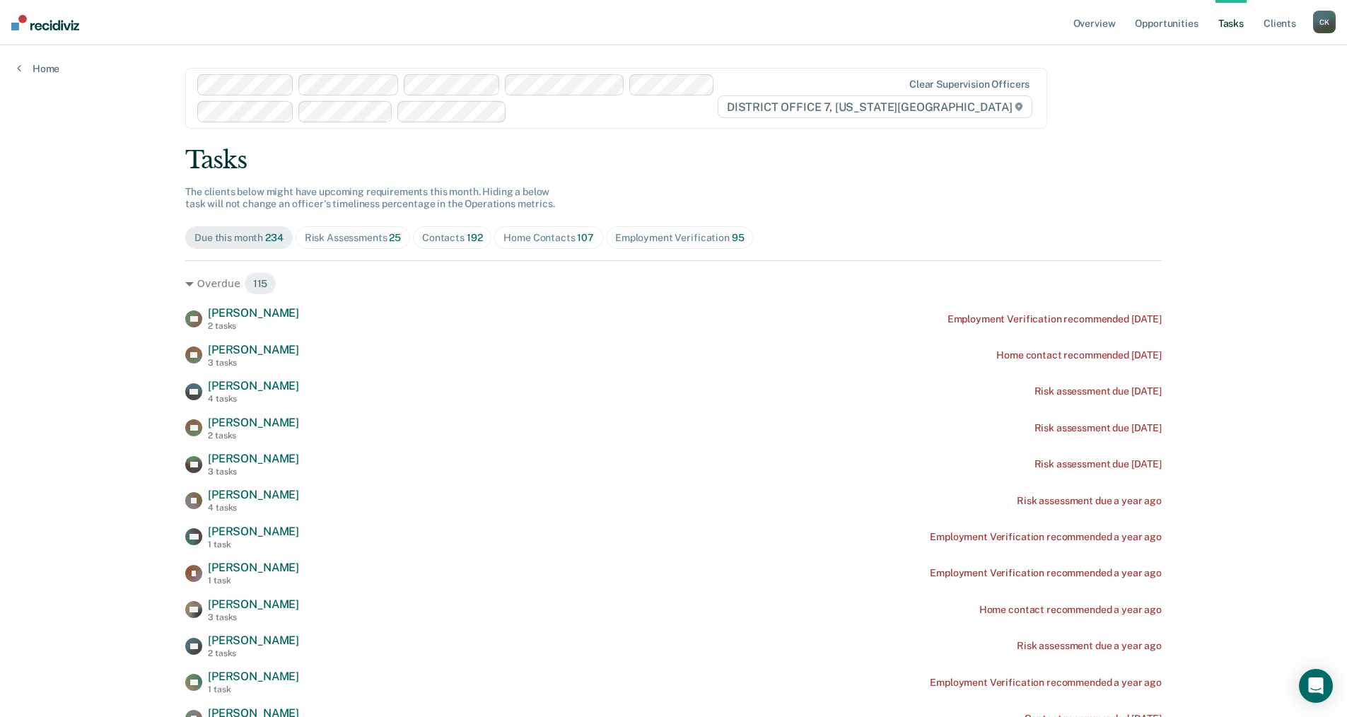
click at [568, 237] on div "Home Contacts 107" at bounding box center [548, 238] width 90 height 12
